Goal: Check status: Check status

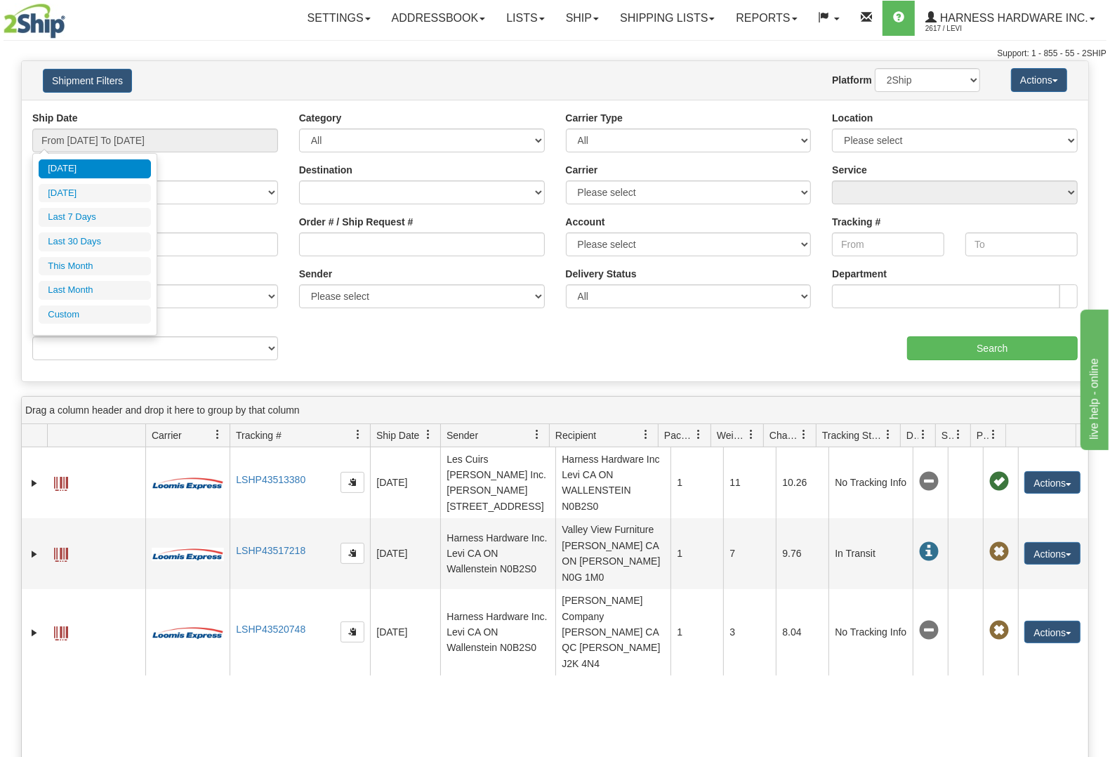
drag, startPoint x: 0, startPoint y: 0, endPoint x: 106, endPoint y: 300, distance: 318.0
click at [110, 313] on li "Custom" at bounding box center [95, 314] width 112 height 19
type input "[DATE]"
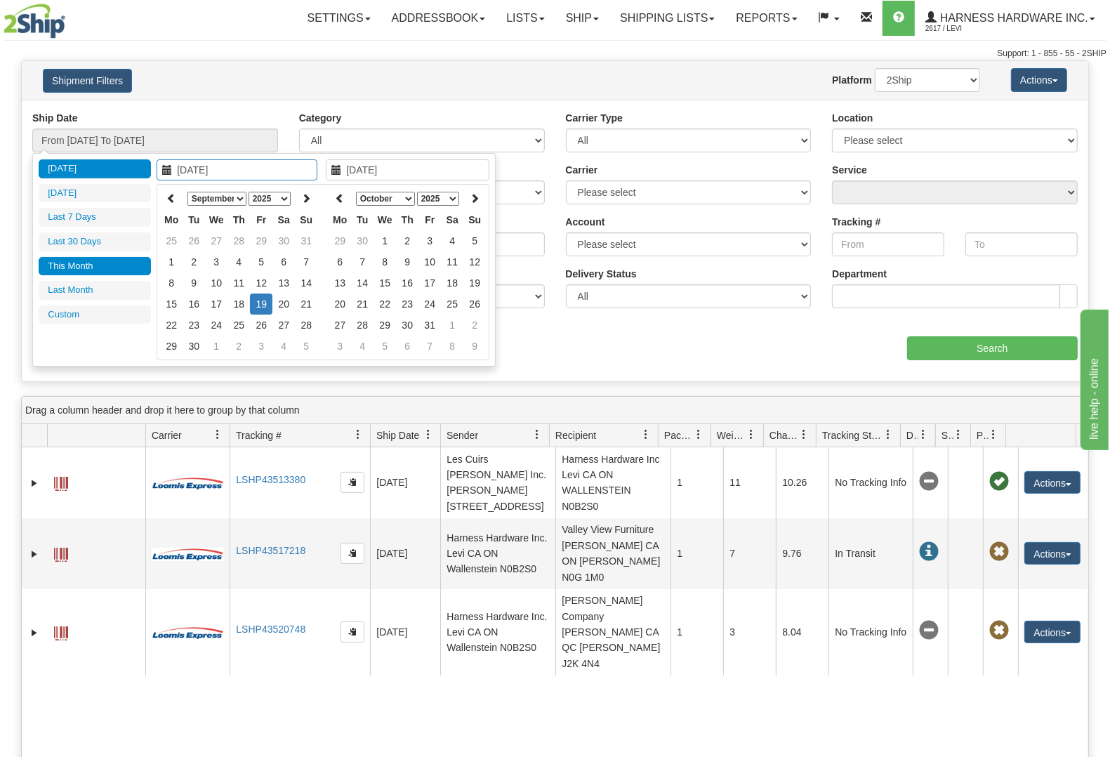
type input "[DATE]"
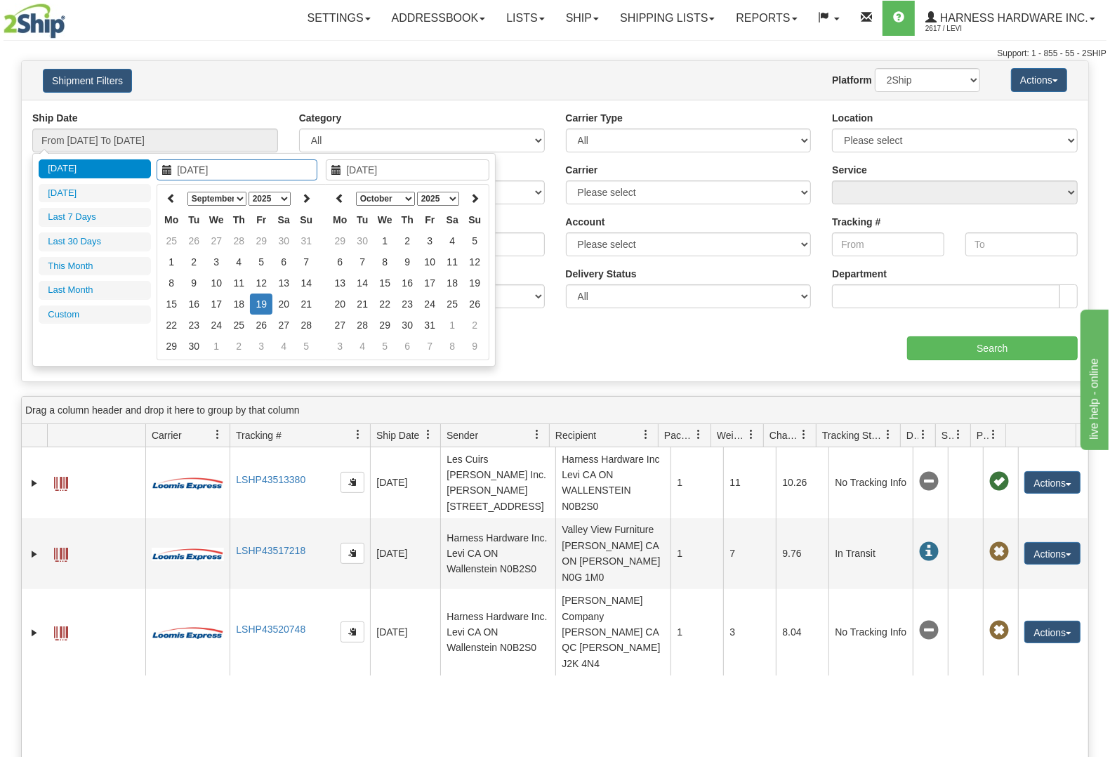
type input "[DATE]"
click at [216, 193] on select "January February March April May June July August September October November De…" at bounding box center [216, 199] width 59 height 14
type input "[DATE]"
click at [263, 235] on td "1" at bounding box center [261, 240] width 22 height 21
type input "[DATE]"
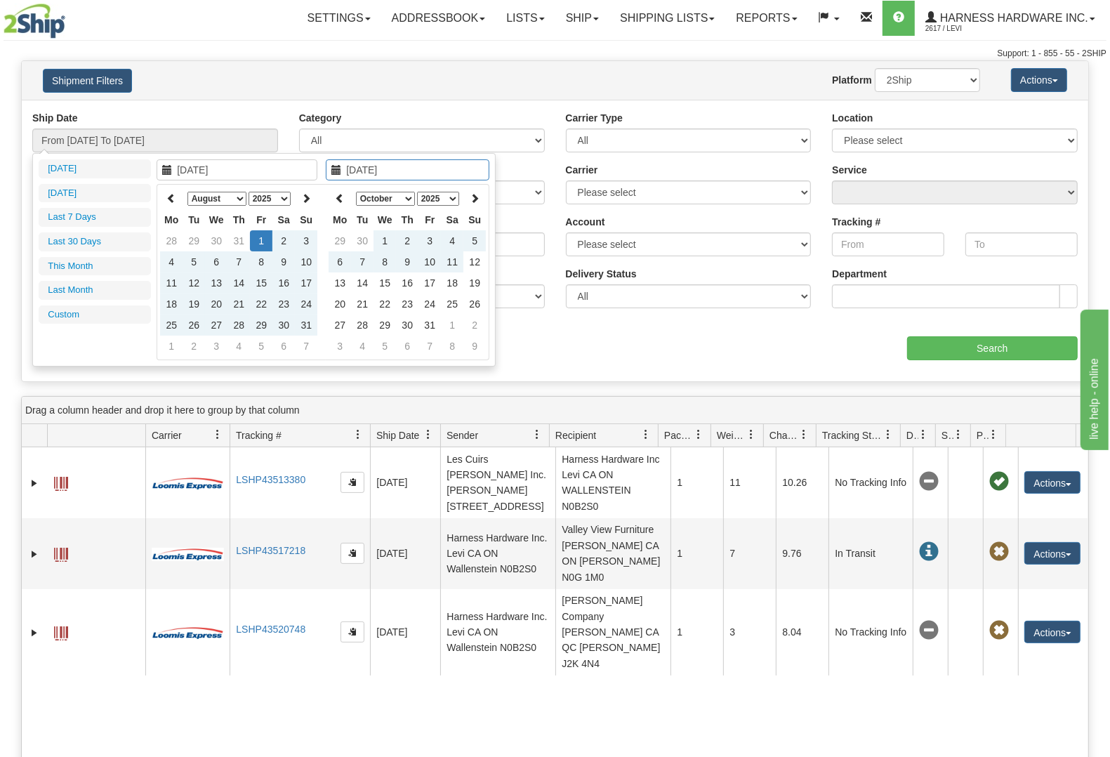
click at [778, 331] on div "aaa Search" at bounding box center [822, 339] width 534 height 41
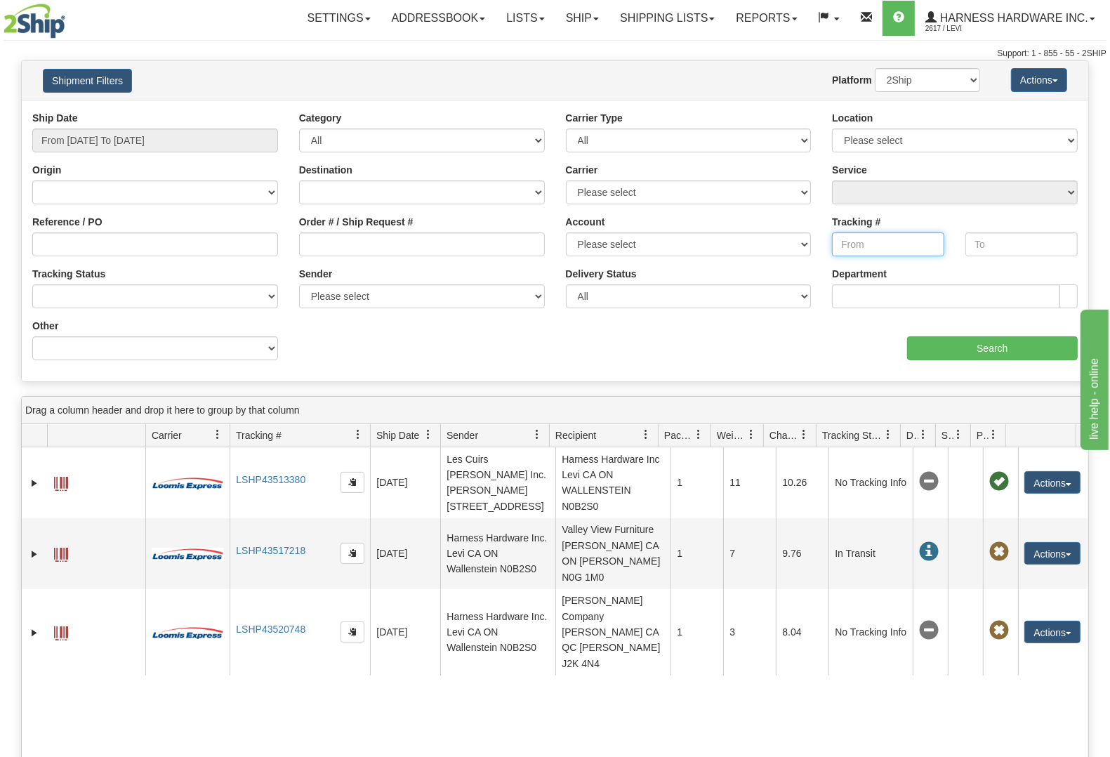
click at [871, 246] on input "Tracking #" at bounding box center [888, 244] width 112 height 24
paste input "LSHP42812851"
type input "LSHP42812851"
click at [997, 246] on input "text" at bounding box center [1021, 244] width 112 height 24
paste input "LSHP42812851"
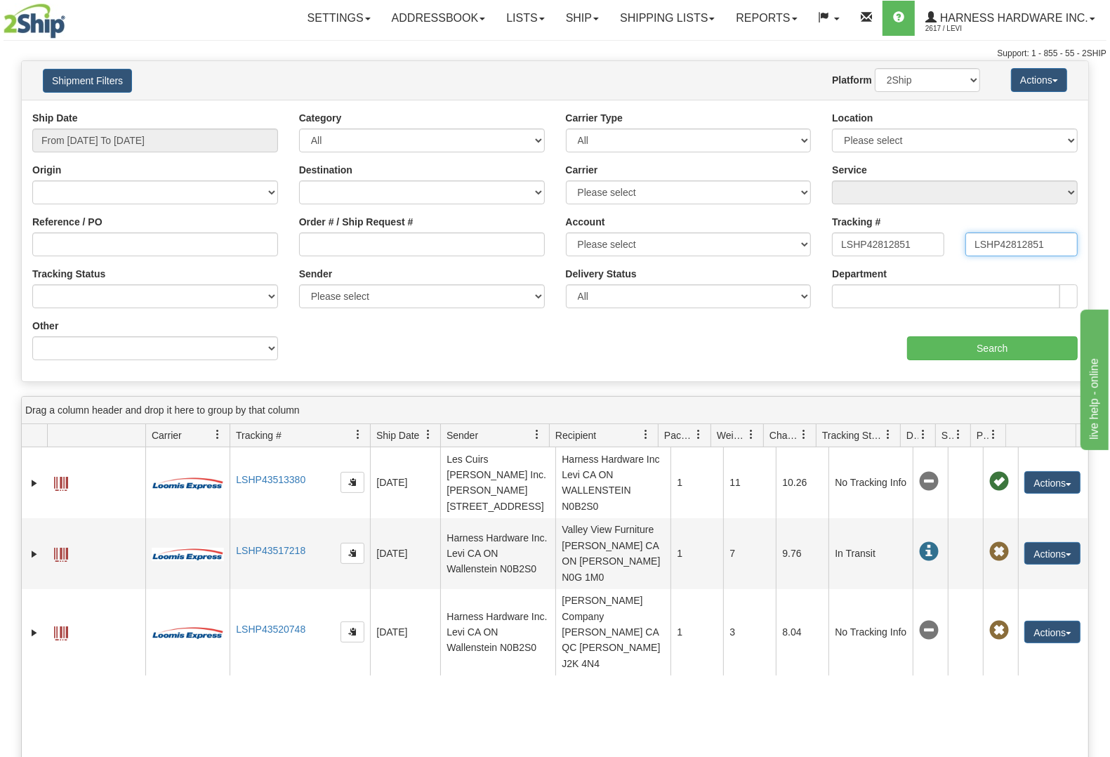
type input "LSHP42812851"
type input "[DATE]"
click at [184, 140] on input "From [DATE] To [DATE]" at bounding box center [155, 140] width 246 height 24
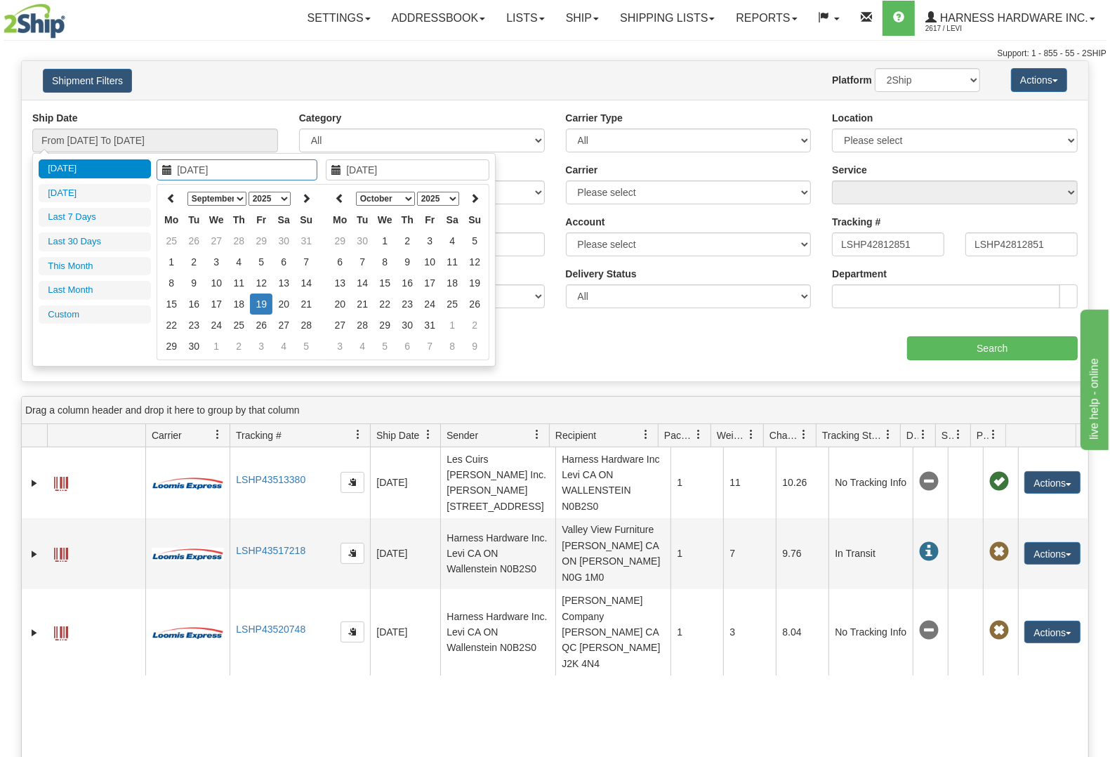
drag, startPoint x: 222, startPoint y: 197, endPoint x: 228, endPoint y: 204, distance: 9.4
click at [223, 197] on select "January February March April May June July August September October November De…" at bounding box center [216, 199] width 59 height 14
type input "[DATE]"
click at [258, 244] on td "1" at bounding box center [261, 240] width 22 height 21
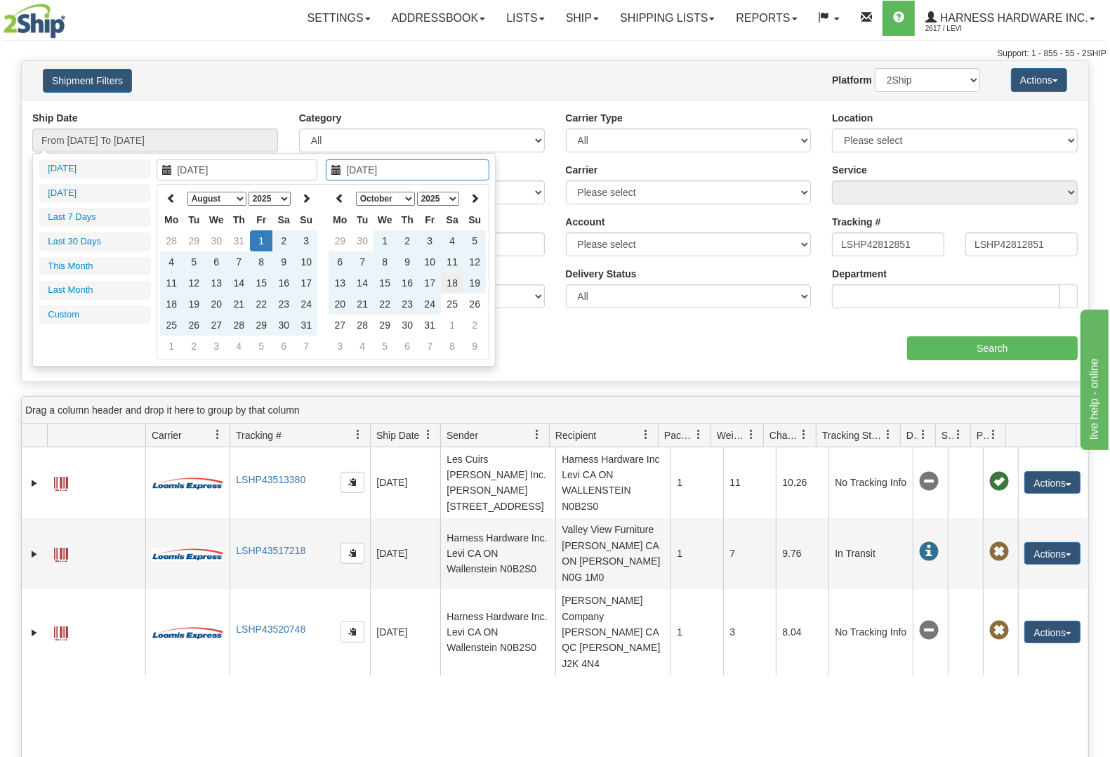
type input "[DATE]"
click at [456, 286] on td "18" at bounding box center [452, 282] width 22 height 21
type input "From [DATE] To [DATE]"
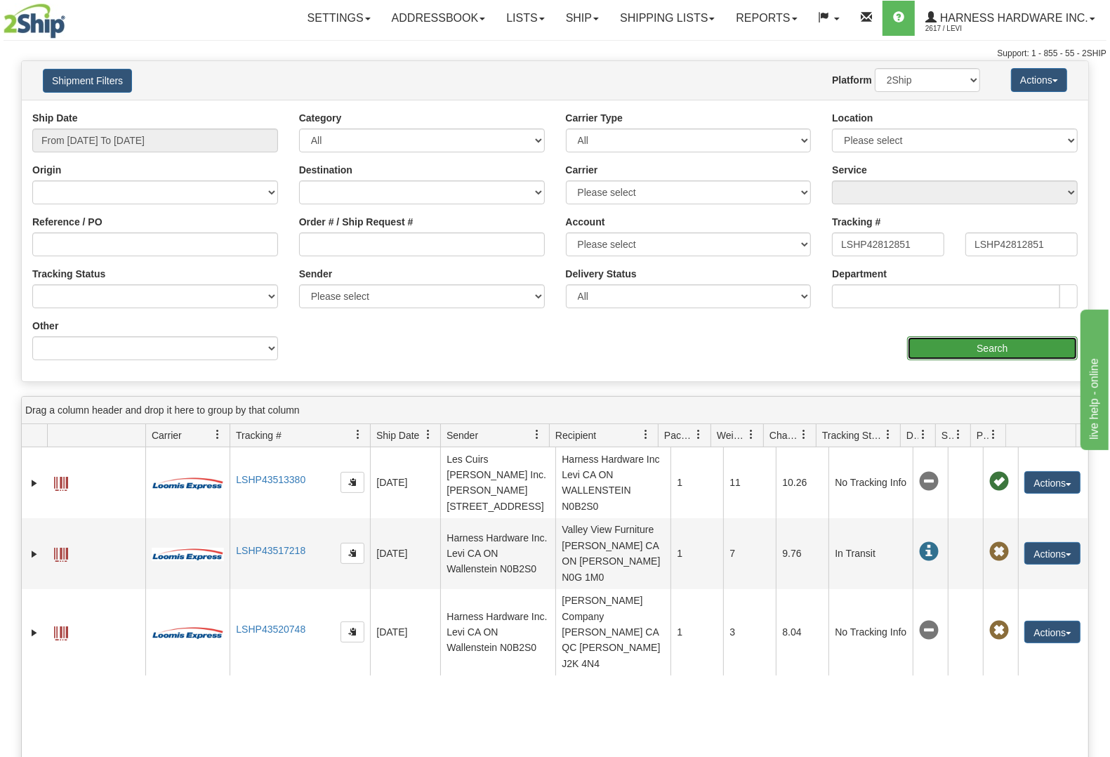
click at [966, 345] on input "Search" at bounding box center [992, 348] width 171 height 24
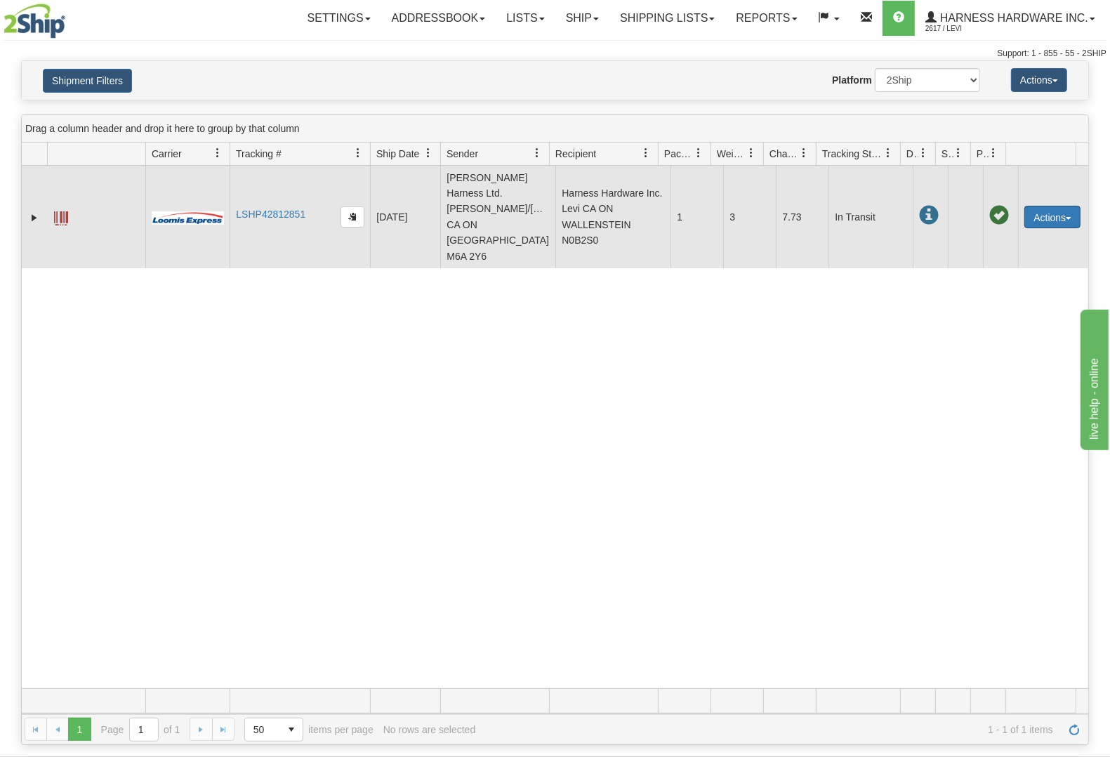
click at [1043, 206] on button "Actions" at bounding box center [1052, 217] width 56 height 22
click at [1017, 270] on link "Track" at bounding box center [1024, 279] width 112 height 18
click at [271, 209] on link "LSHP42812851" at bounding box center [271, 214] width 70 height 11
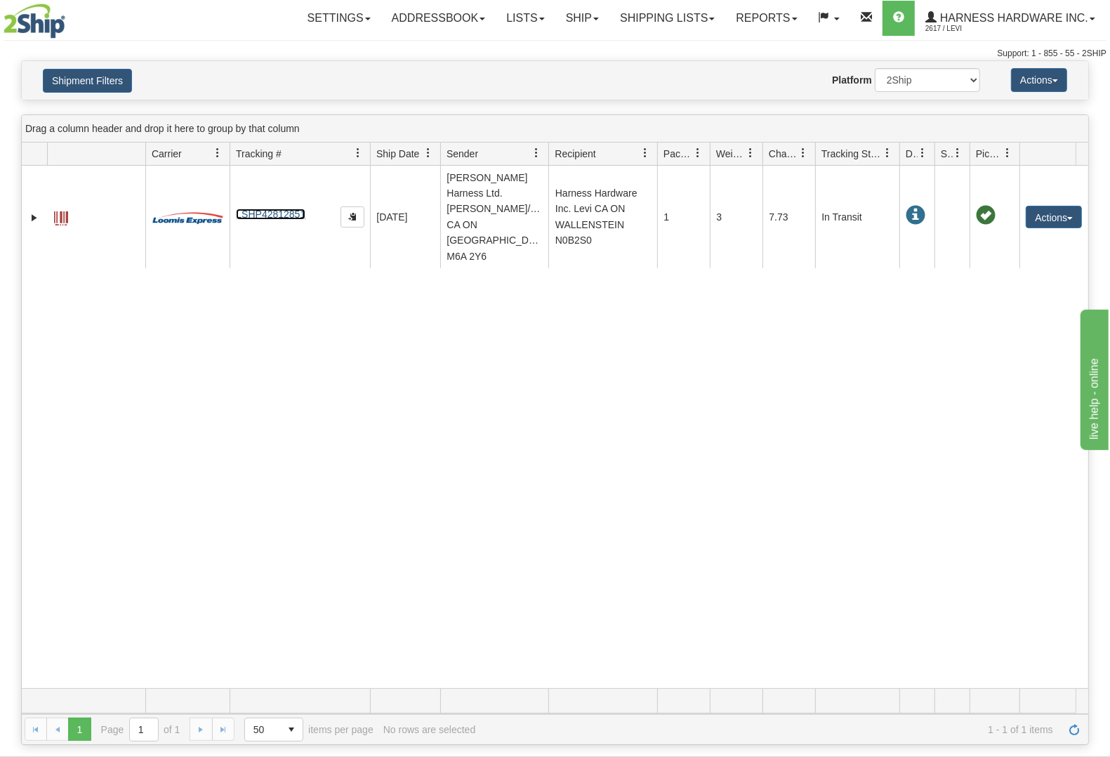
drag, startPoint x: 1006, startPoint y: 155, endPoint x: 1012, endPoint y: 150, distance: 8.5
click at [1012, 150] on div "Id Client Id Carrier Tracking # Pro Number Ship Date Label Generation Date Send…" at bounding box center [549, 154] width 1055 height 22
drag, startPoint x: 935, startPoint y: 147, endPoint x: 908, endPoint y: 159, distance: 29.9
click at [928, 152] on div "Id Client Id Carrier Tracking # Pro Number Ship Date Label Generation Date Send…" at bounding box center [549, 154] width 1055 height 22
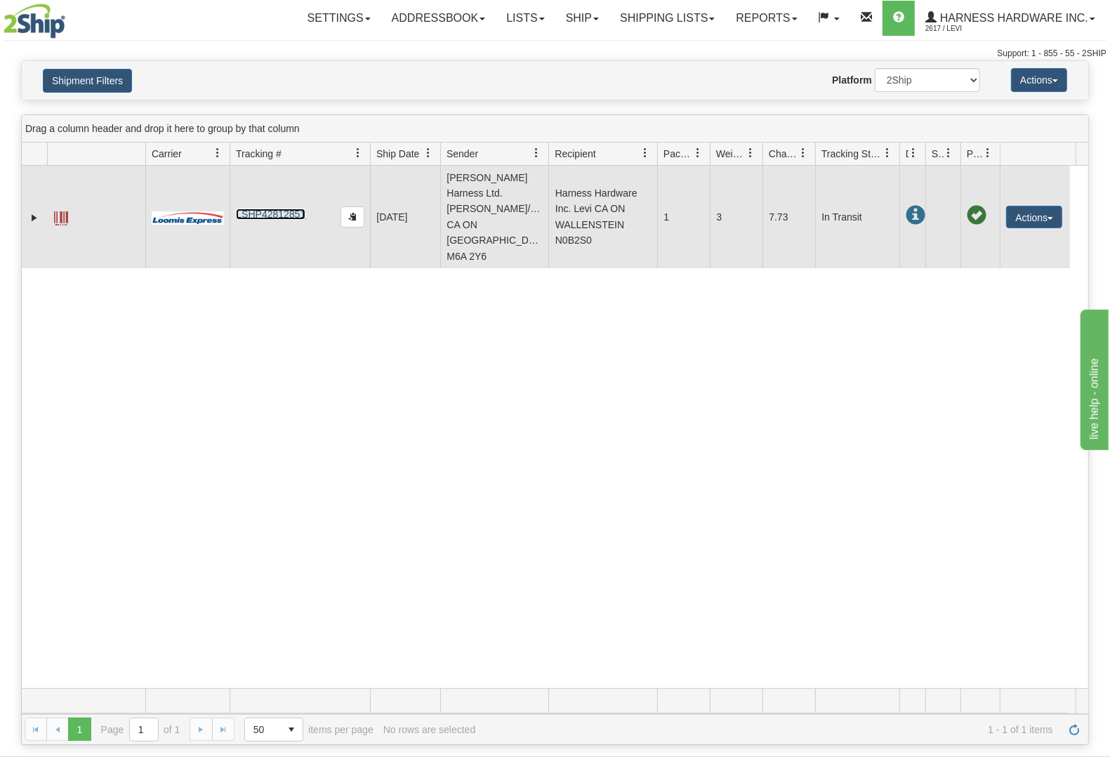
click at [913, 206] on span at bounding box center [916, 216] width 20 height 20
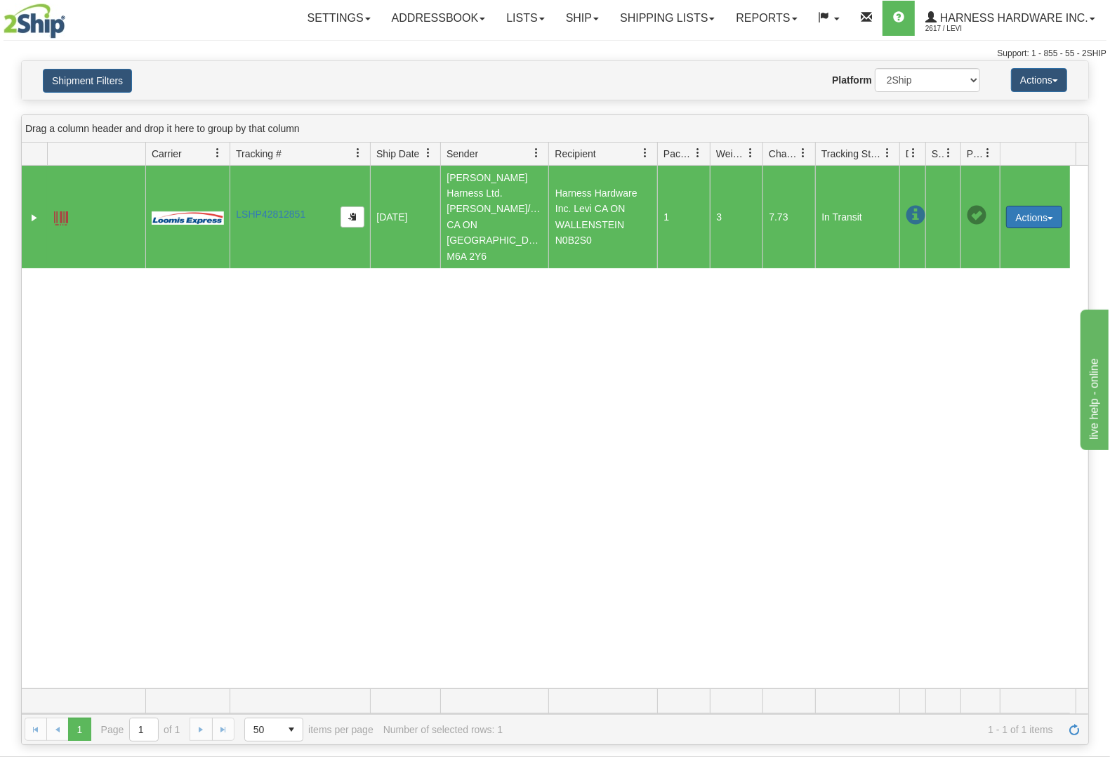
click at [1023, 206] on button "Actions" at bounding box center [1034, 217] width 56 height 22
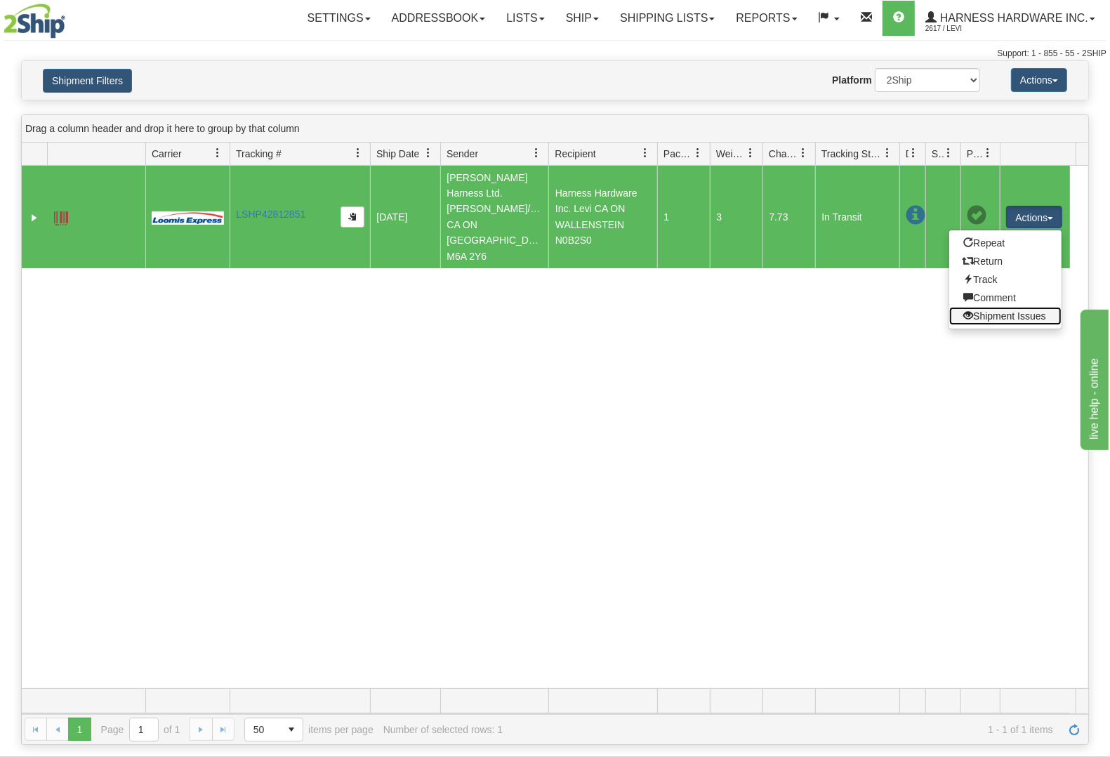
click at [1026, 307] on link "Shipment Issues" at bounding box center [1005, 316] width 112 height 18
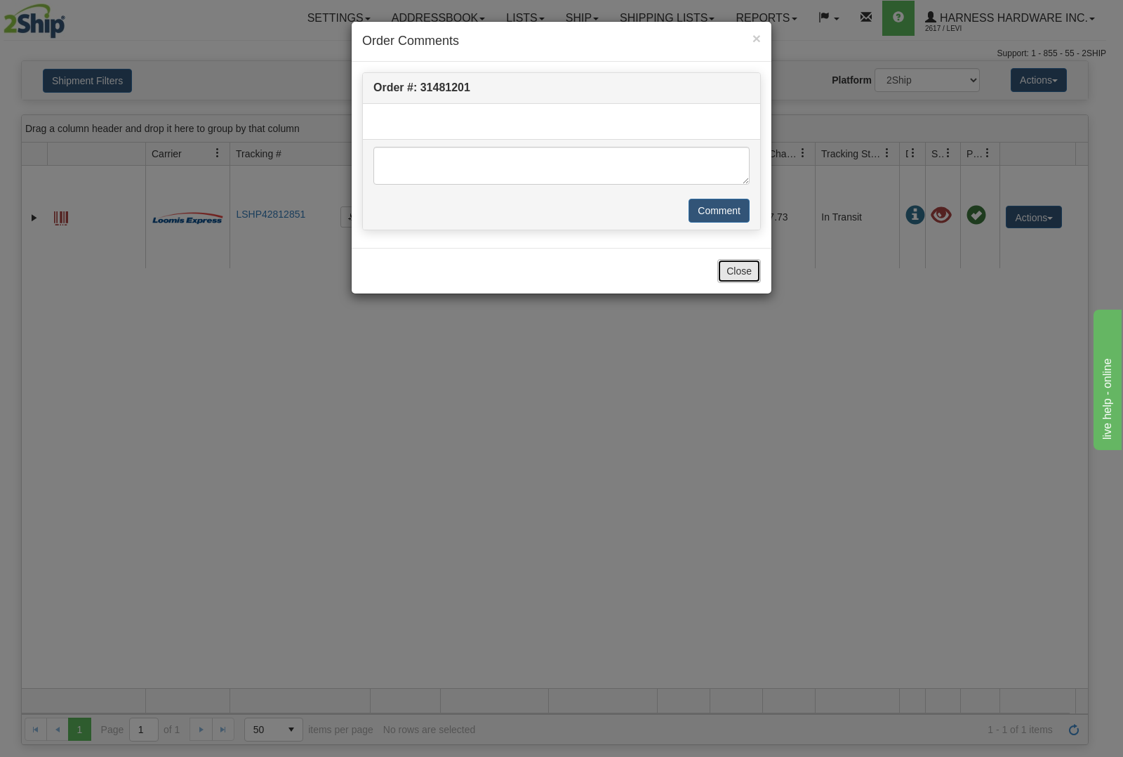
click at [748, 268] on button "Close" at bounding box center [740, 271] width 44 height 24
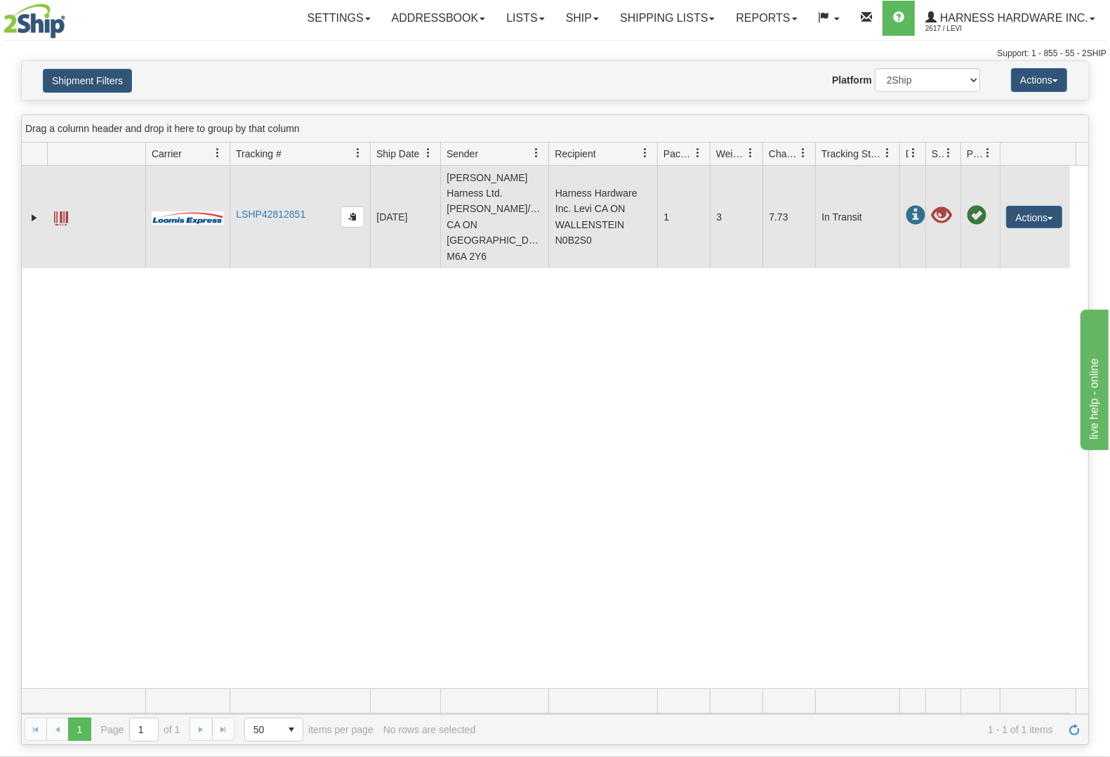
click at [295, 191] on td "LSHP42812851" at bounding box center [300, 217] width 140 height 103
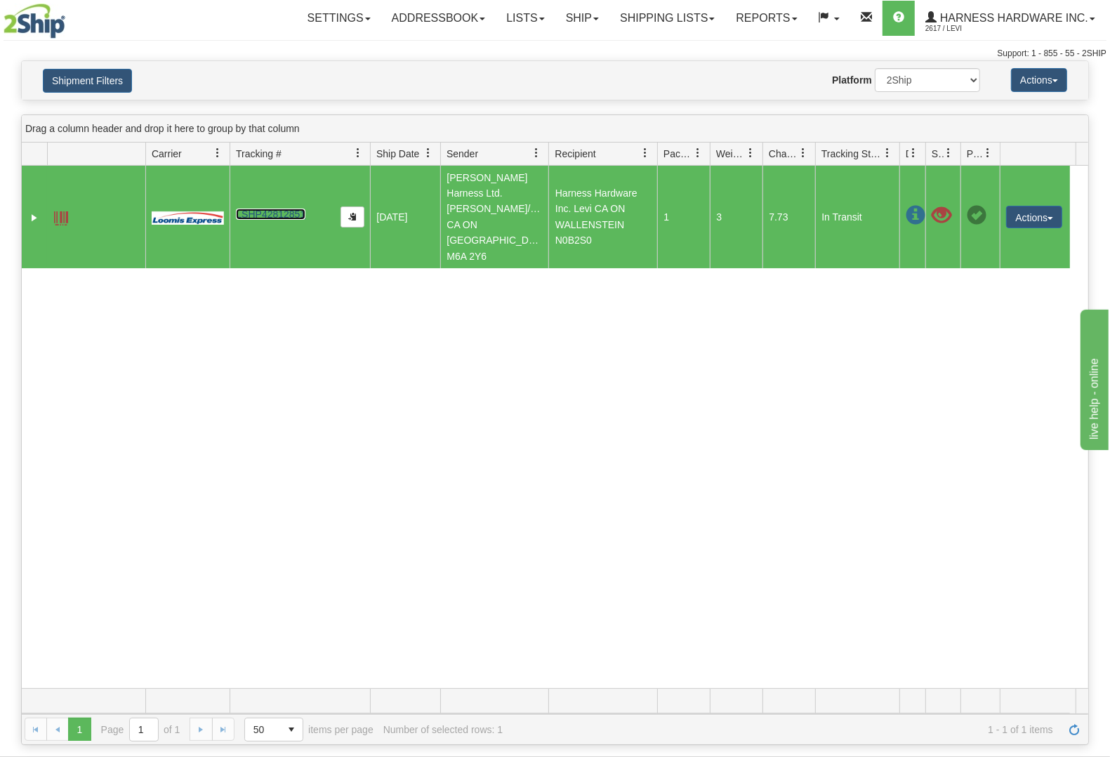
click at [286, 209] on link "LSHP42812851" at bounding box center [271, 214] width 70 height 11
